Goal: Task Accomplishment & Management: Manage account settings

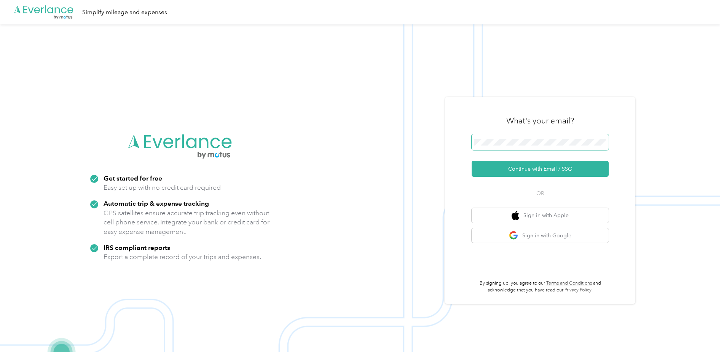
click at [512, 140] on span at bounding box center [540, 142] width 137 height 16
click at [512, 173] on button "Continue with Email / SSO" at bounding box center [540, 169] width 137 height 16
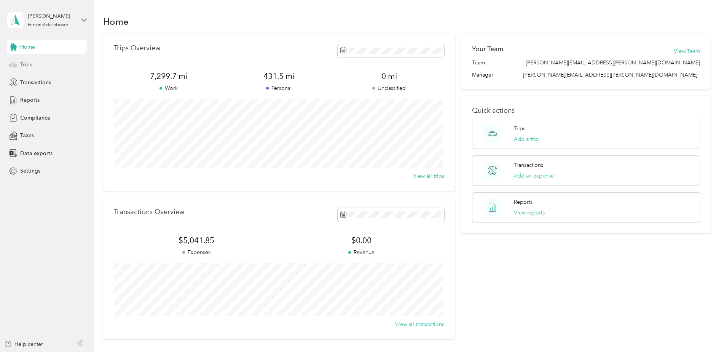
click at [30, 68] on span "Trips" at bounding box center [26, 65] width 12 height 8
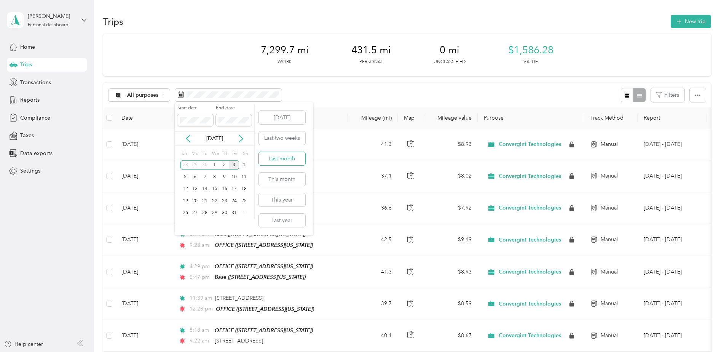
click at [284, 157] on button "Last month" at bounding box center [282, 158] width 46 height 13
